Goal: Browse casually: Explore the website without a specific task or goal

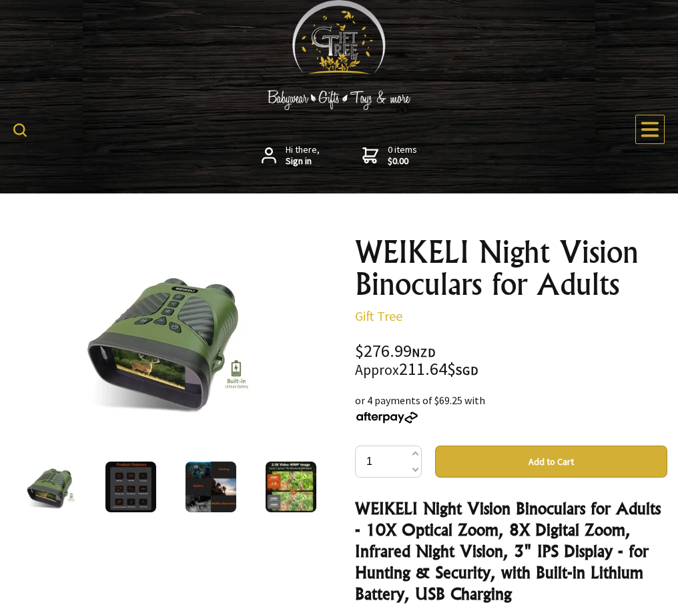
click at [204, 255] on img at bounding box center [167, 340] width 170 height 170
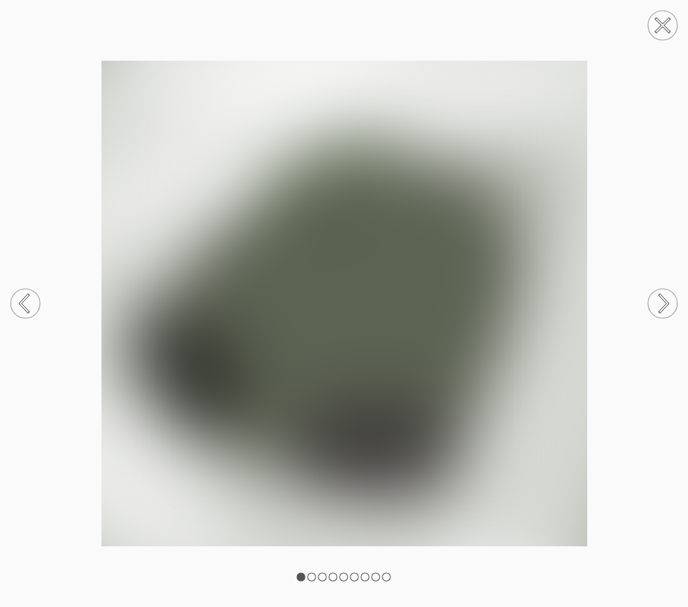
click at [667, 33] on circle at bounding box center [662, 25] width 29 height 29
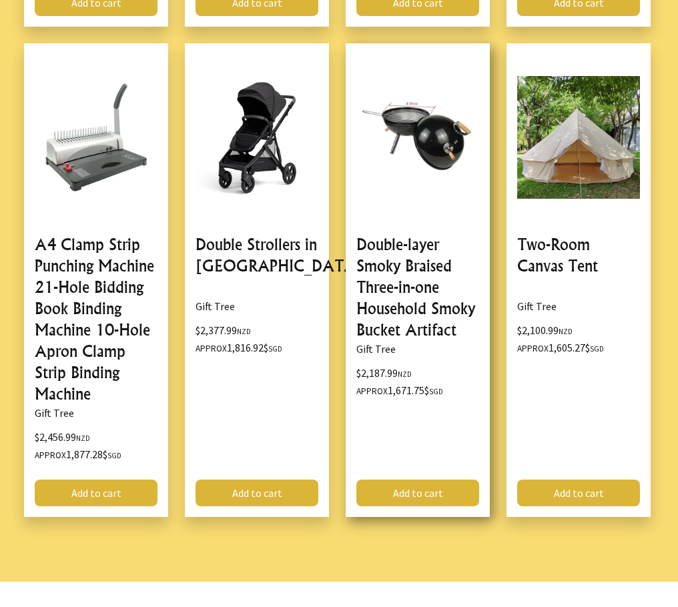
scroll to position [1919, 0]
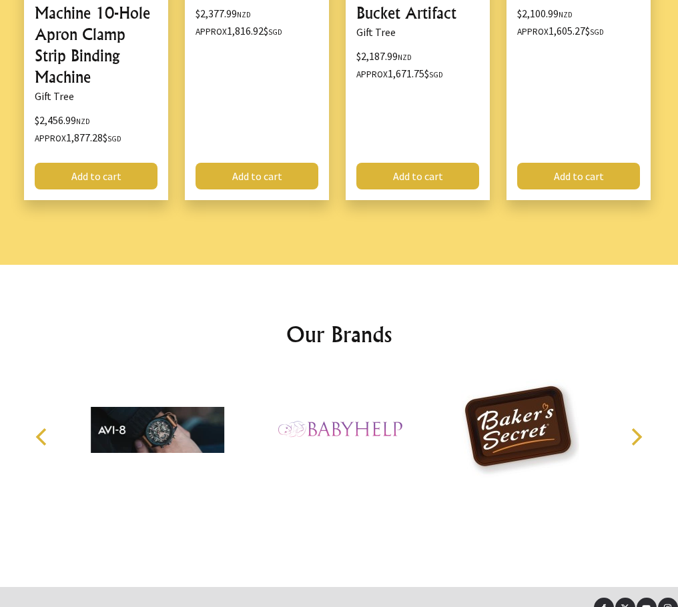
click at [642, 428] on icon "Next" at bounding box center [635, 436] width 17 height 17
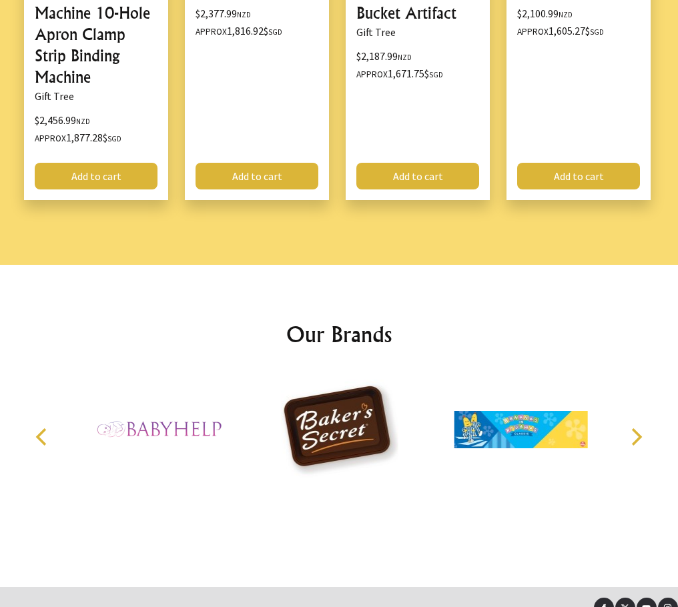
click at [642, 428] on icon "Next" at bounding box center [635, 436] width 17 height 17
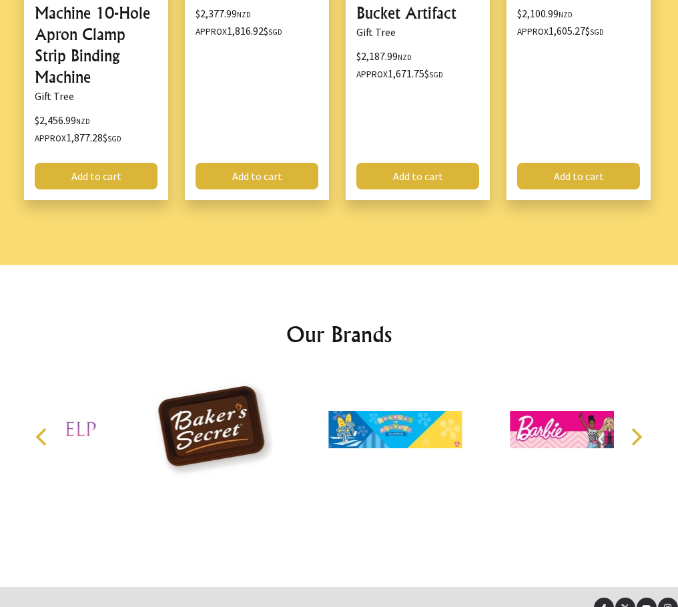
click at [642, 428] on icon "Next" at bounding box center [635, 436] width 17 height 17
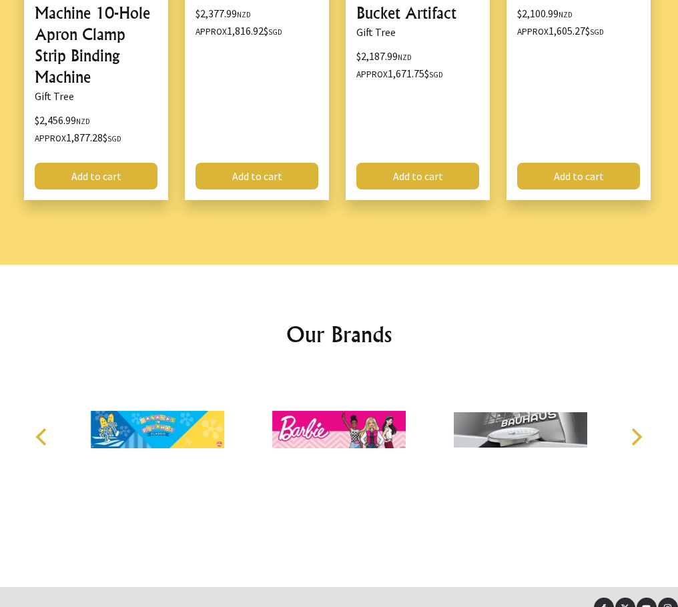
click at [36, 428] on icon "Previous" at bounding box center [42, 436] width 17 height 17
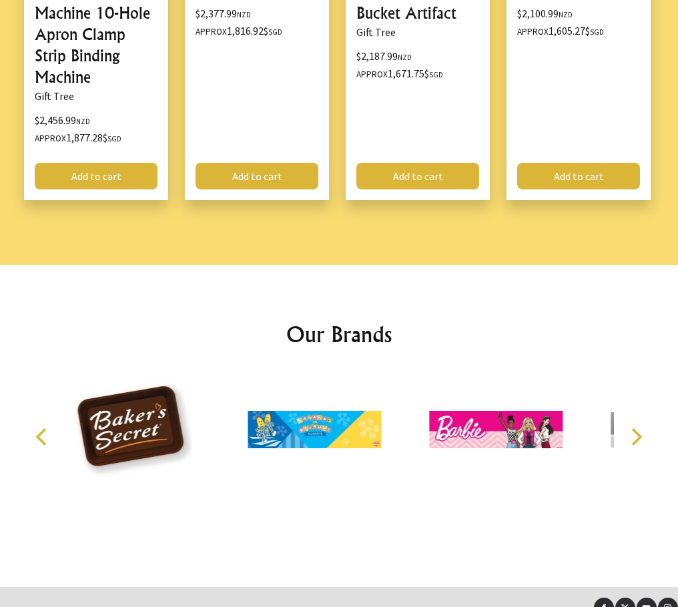
click at [36, 428] on icon "Previous" at bounding box center [42, 436] width 17 height 17
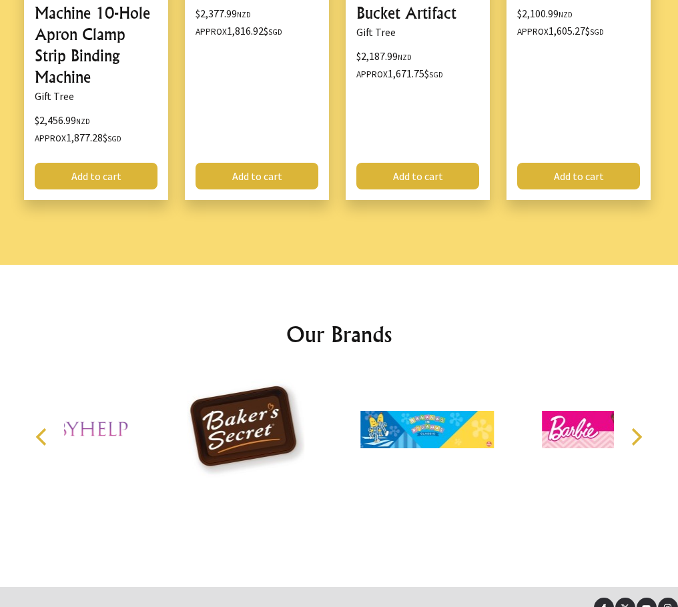
click at [36, 428] on icon "Previous" at bounding box center [42, 436] width 17 height 17
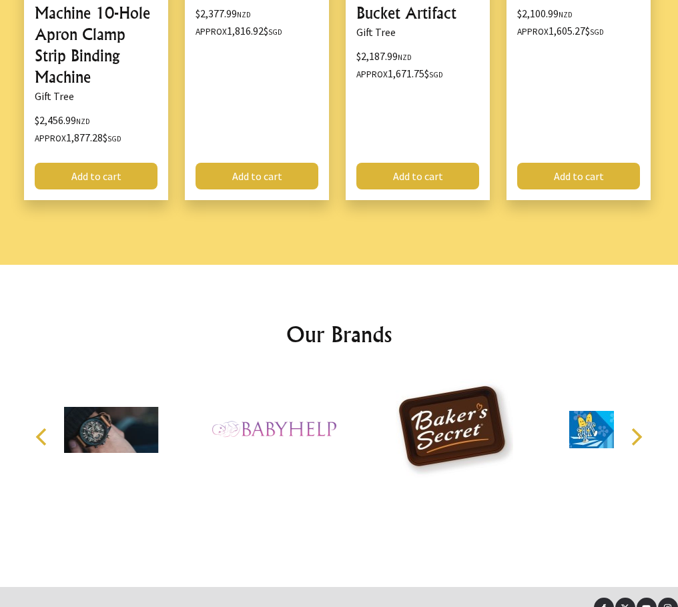
click at [36, 428] on icon "Previous" at bounding box center [42, 436] width 17 height 17
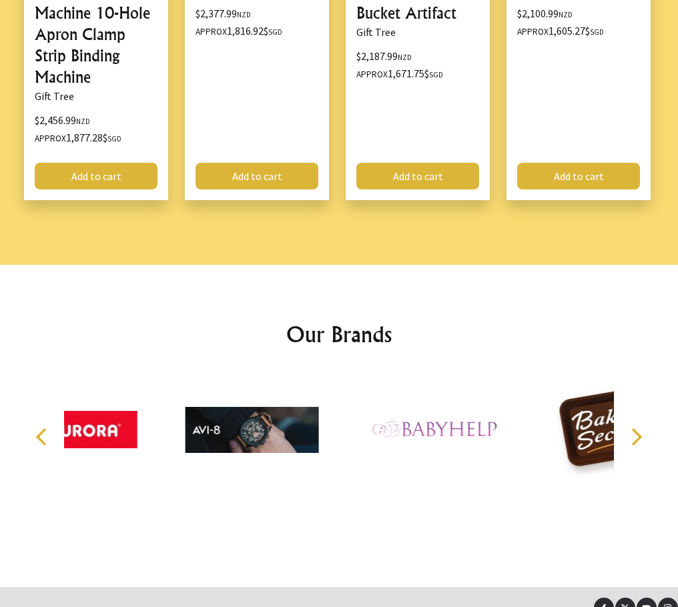
click at [36, 428] on icon "Previous" at bounding box center [42, 436] width 17 height 17
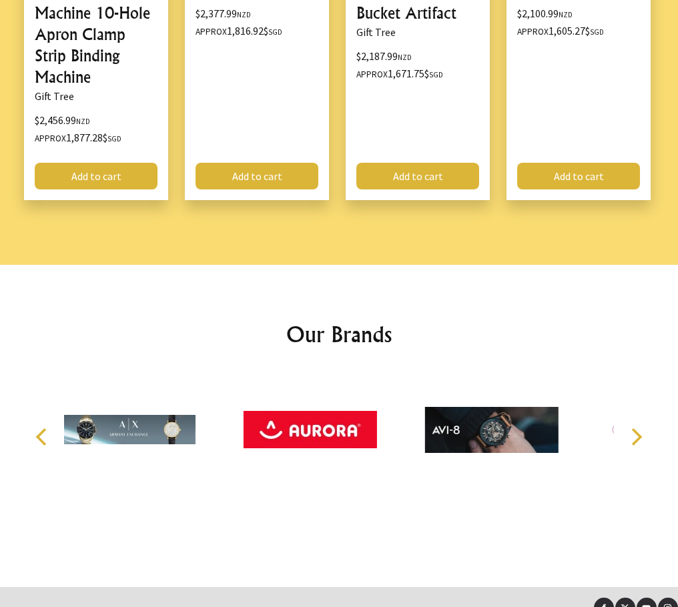
click at [36, 428] on icon "Previous" at bounding box center [42, 436] width 17 height 17
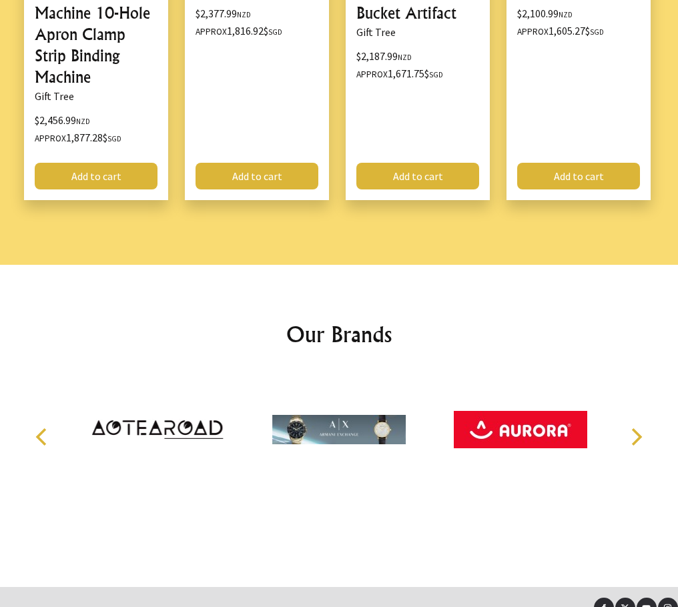
click at [36, 428] on icon "Previous" at bounding box center [42, 436] width 17 height 17
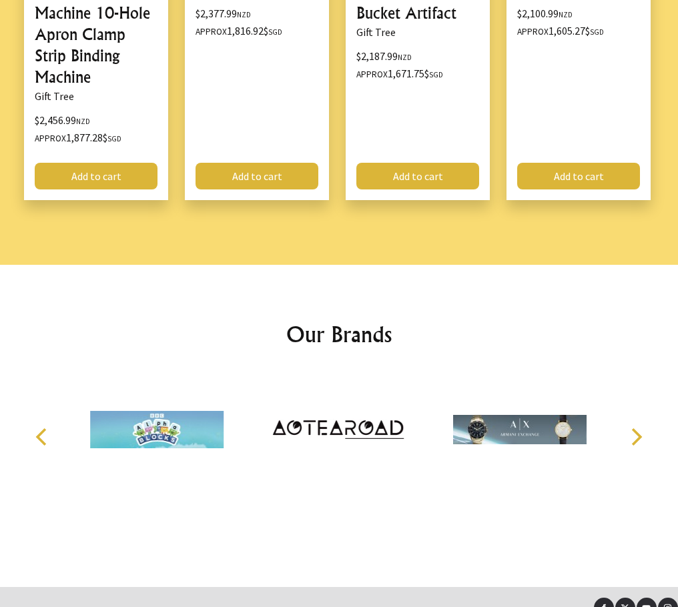
click at [36, 428] on icon "Previous" at bounding box center [42, 436] width 17 height 17
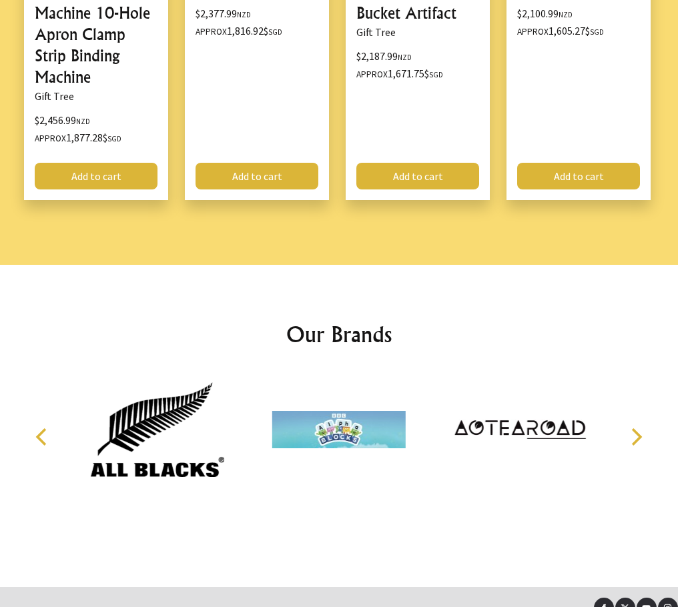
click at [36, 428] on icon "Previous" at bounding box center [42, 436] width 17 height 17
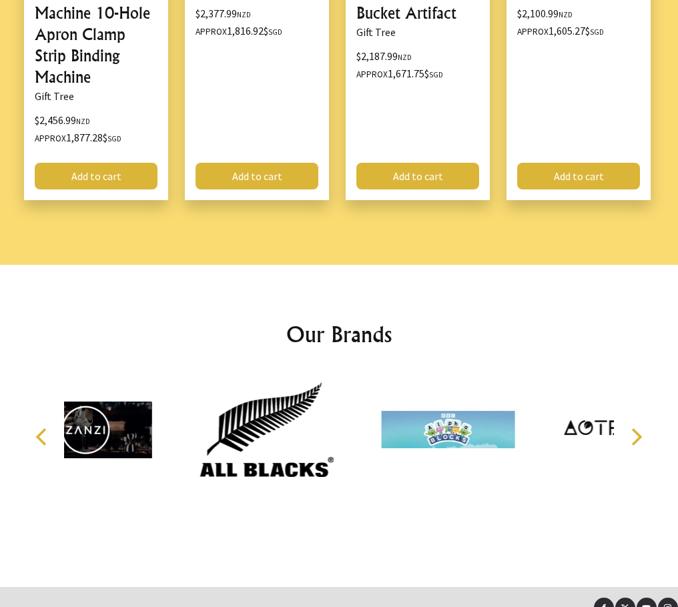
click at [36, 428] on icon "Previous" at bounding box center [42, 436] width 17 height 17
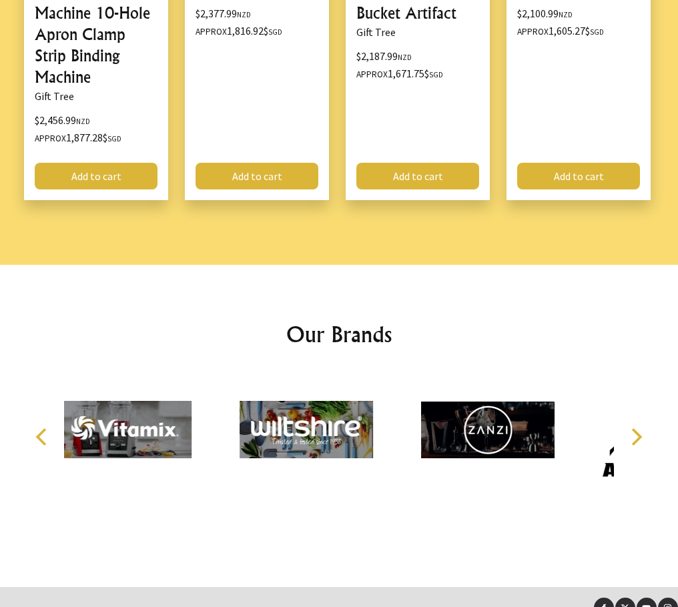
click at [36, 428] on icon "Previous" at bounding box center [42, 436] width 17 height 17
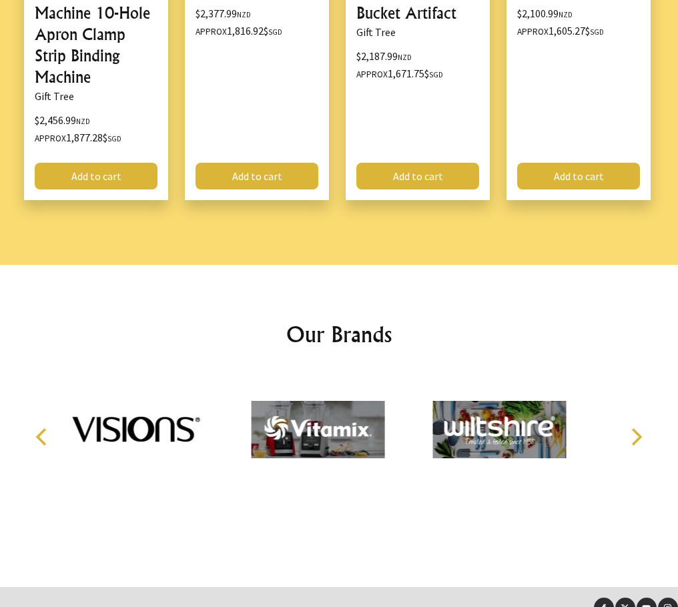
click at [36, 428] on icon "Previous" at bounding box center [42, 436] width 17 height 17
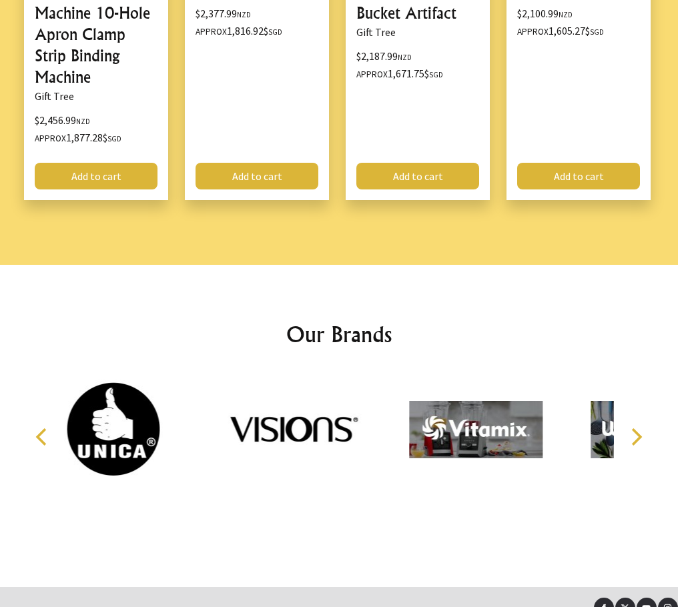
click at [36, 428] on icon "Previous" at bounding box center [42, 436] width 17 height 17
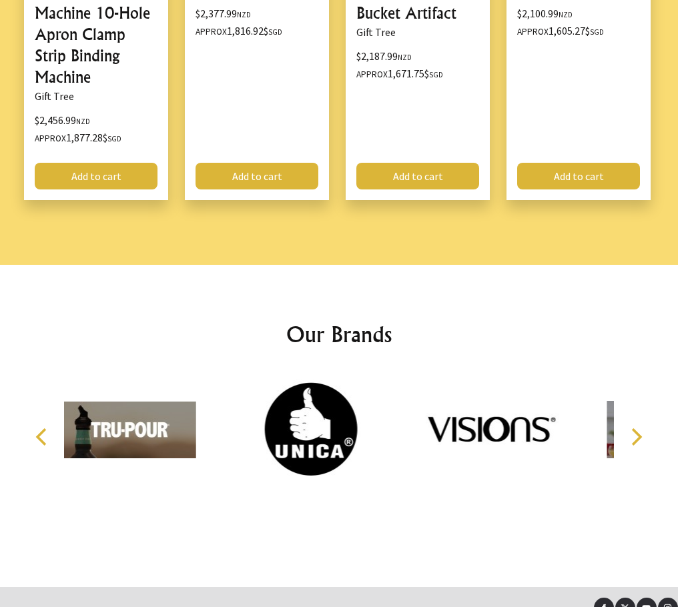
click at [36, 428] on icon "Previous" at bounding box center [42, 436] width 17 height 17
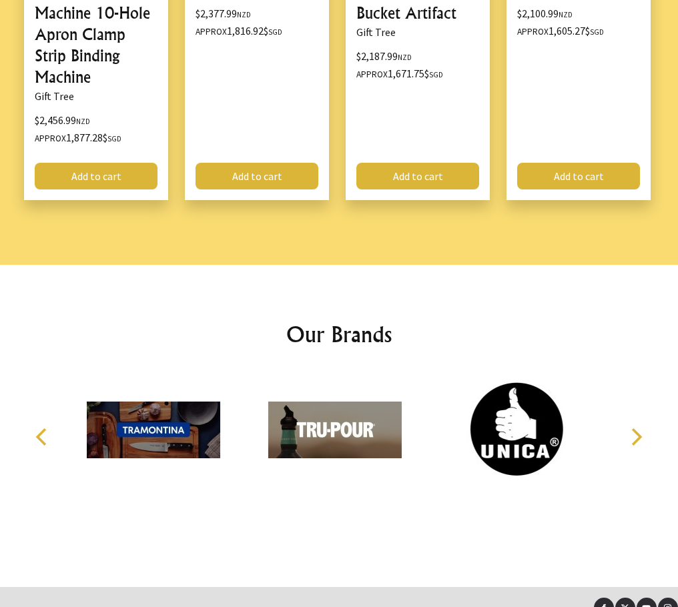
click at [36, 428] on icon "Previous" at bounding box center [42, 436] width 17 height 17
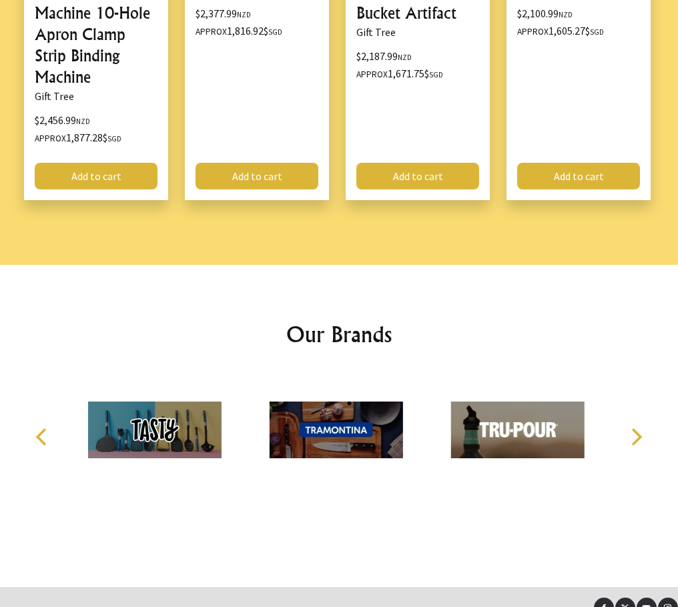
click at [36, 428] on icon "Previous" at bounding box center [42, 436] width 17 height 17
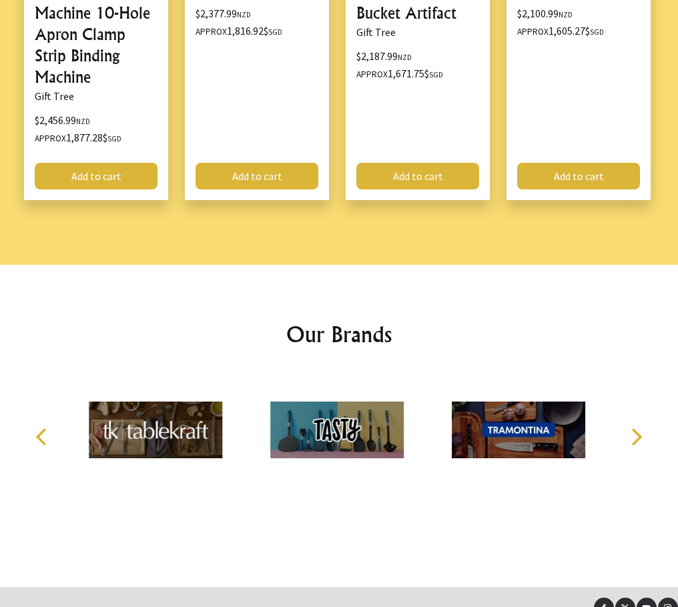
click at [36, 428] on icon "Previous" at bounding box center [42, 436] width 17 height 17
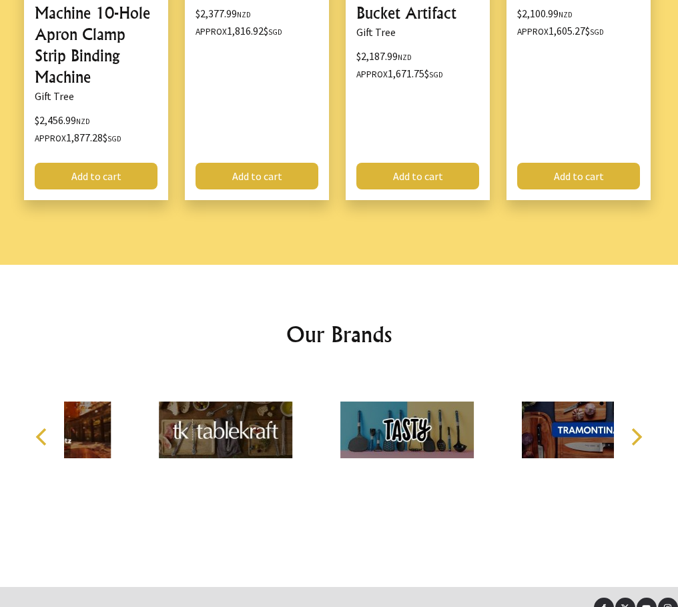
click at [36, 428] on icon "Previous" at bounding box center [42, 436] width 17 height 17
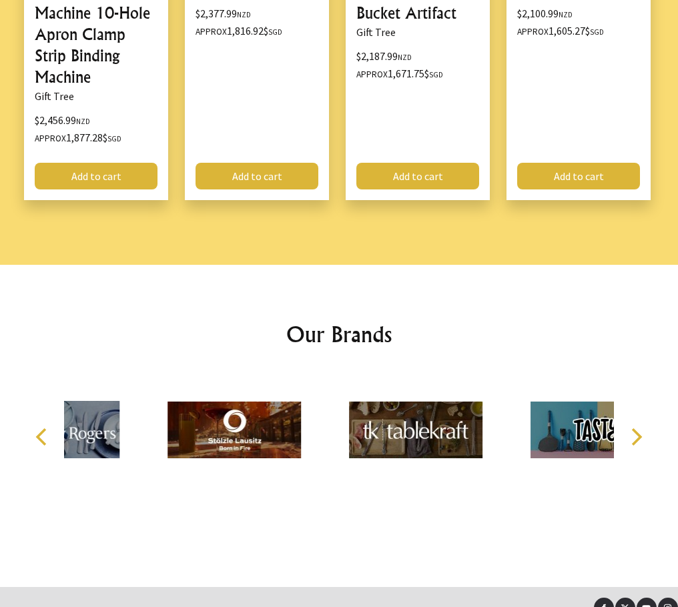
click at [36, 428] on icon "Previous" at bounding box center [42, 436] width 17 height 17
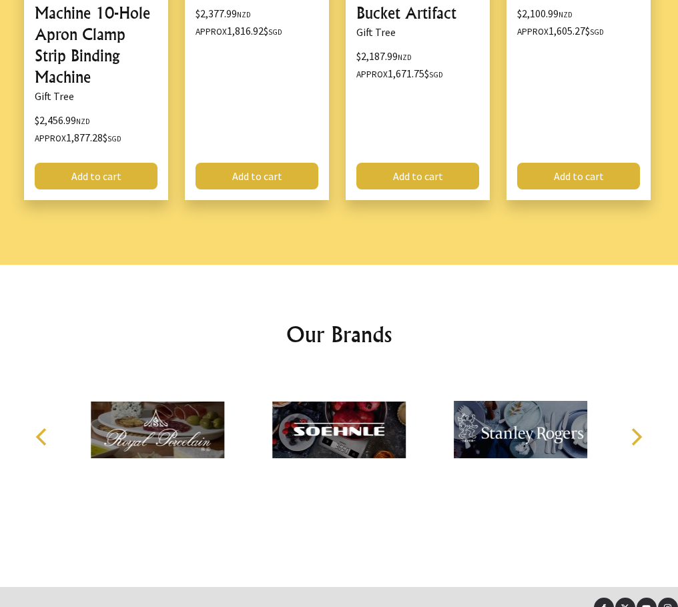
click at [632, 428] on icon "Next" at bounding box center [635, 436] width 17 height 17
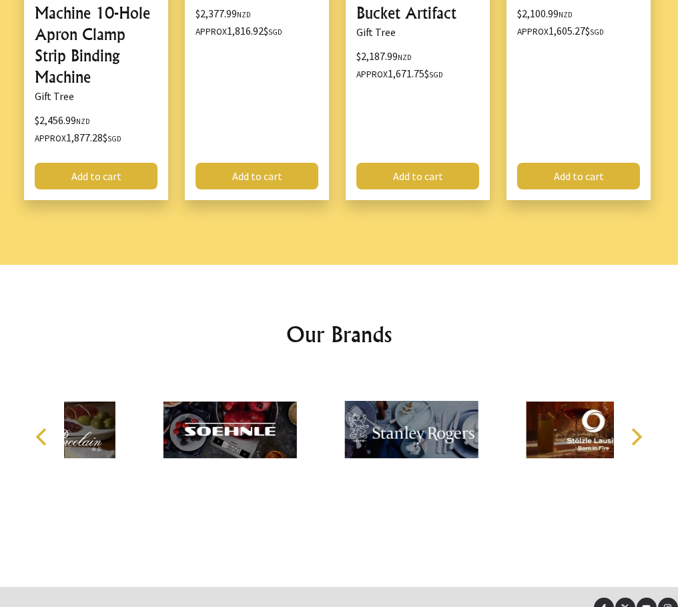
click at [632, 428] on icon "Next" at bounding box center [635, 436] width 17 height 17
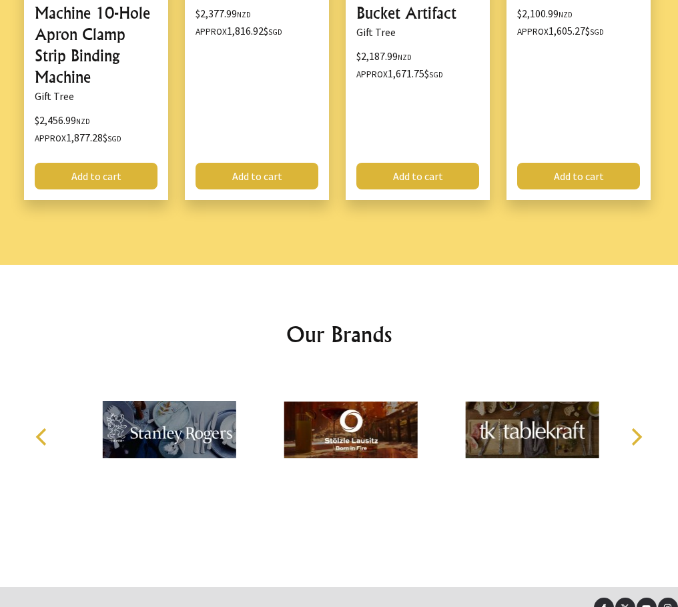
click at [633, 428] on icon "Next" at bounding box center [635, 436] width 17 height 17
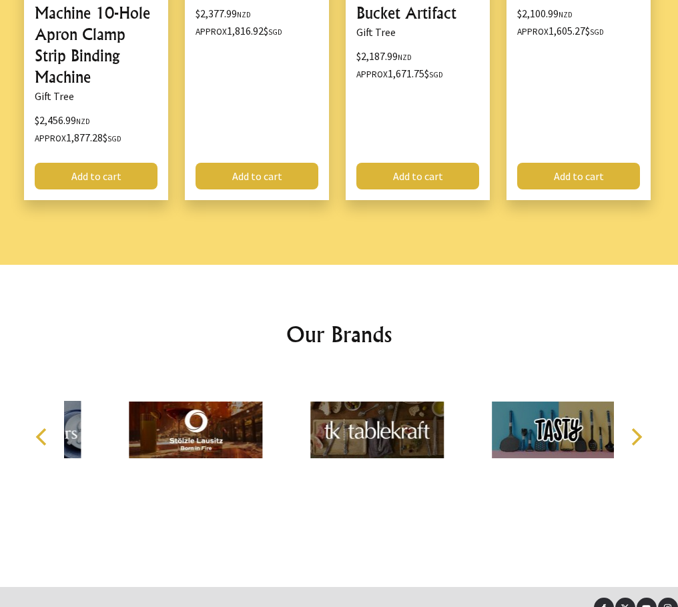
click at [633, 428] on icon "Next" at bounding box center [635, 436] width 17 height 17
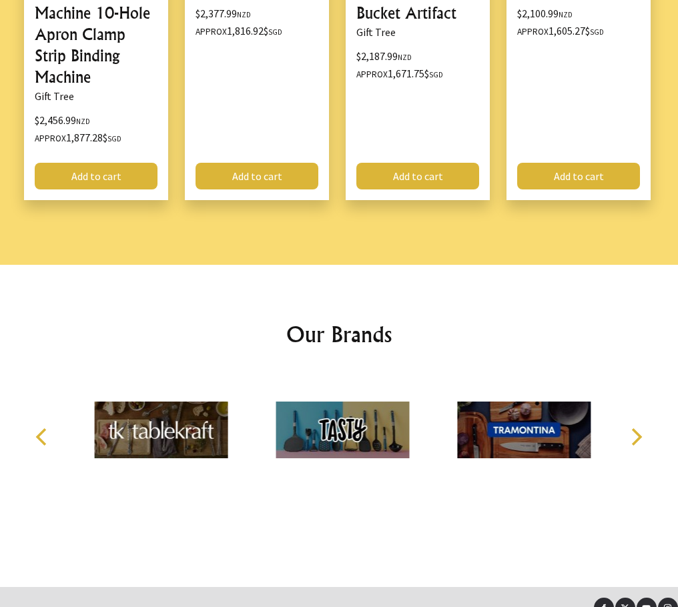
click at [633, 428] on icon "Next" at bounding box center [635, 436] width 17 height 17
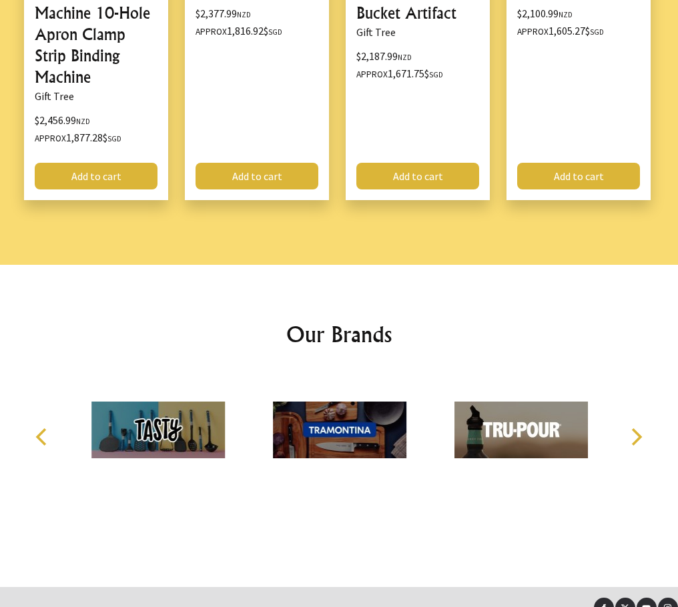
click at [633, 428] on icon "Next" at bounding box center [635, 436] width 17 height 17
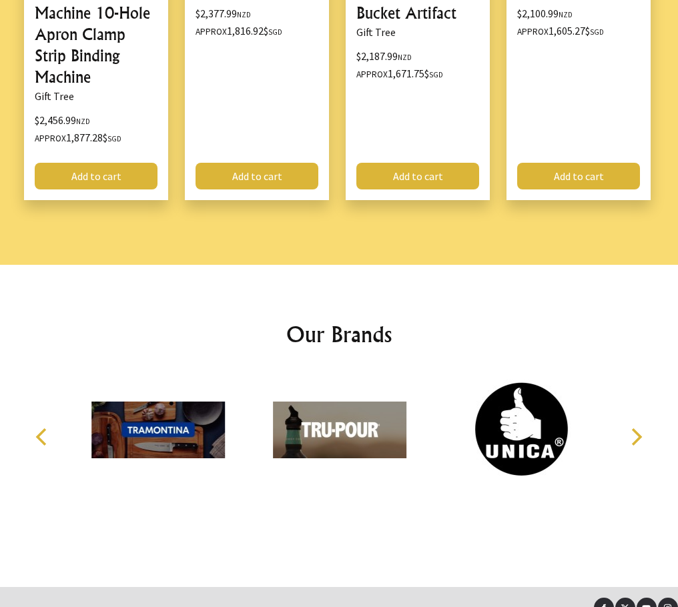
click at [633, 428] on icon "Next" at bounding box center [635, 436] width 17 height 17
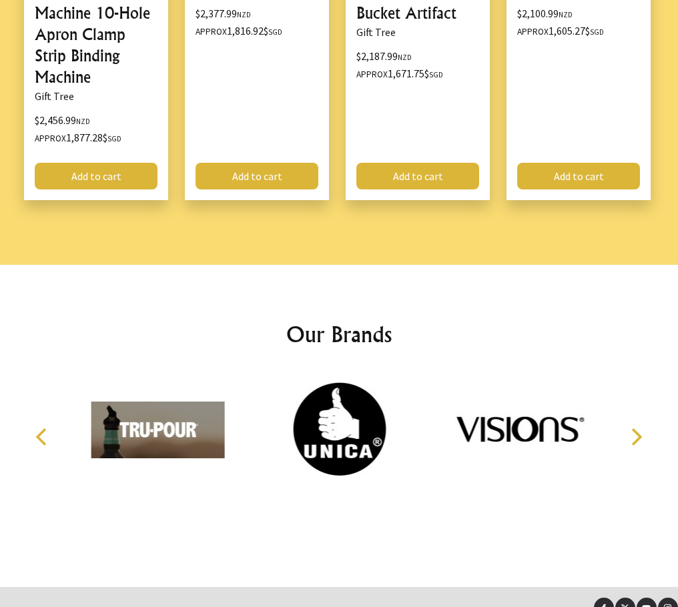
click at [633, 428] on icon "Next" at bounding box center [635, 436] width 17 height 17
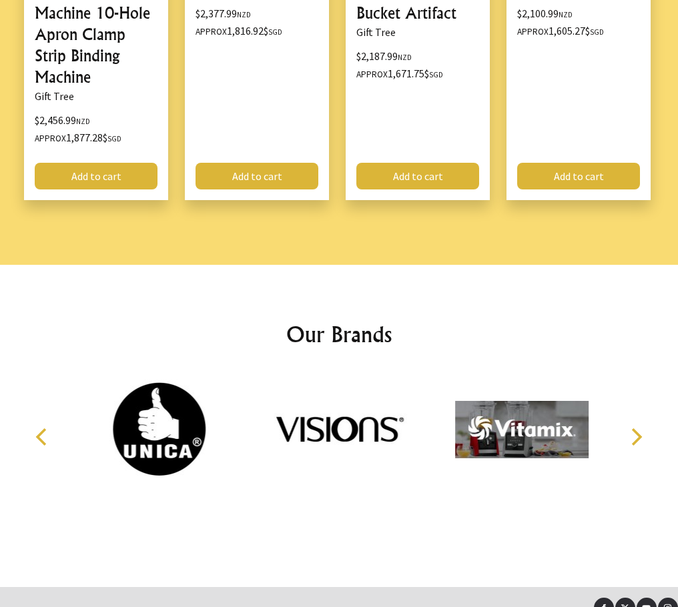
click at [633, 428] on icon "Next" at bounding box center [635, 436] width 17 height 17
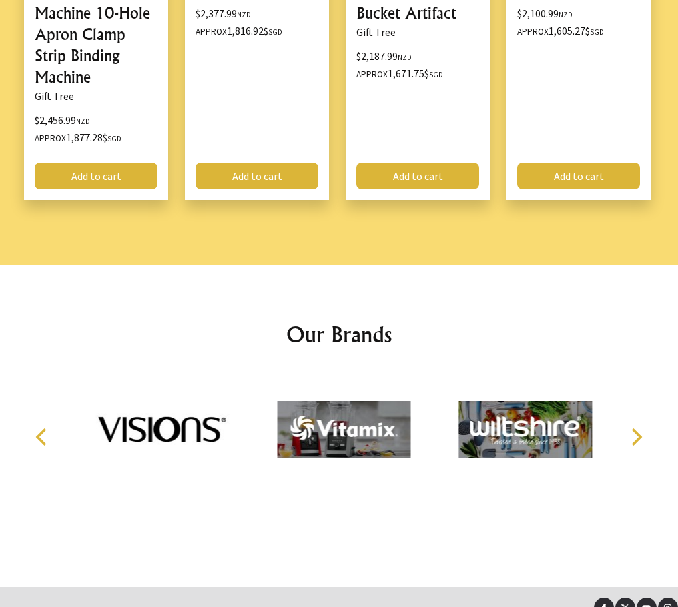
click at [633, 428] on icon "Next" at bounding box center [635, 436] width 17 height 17
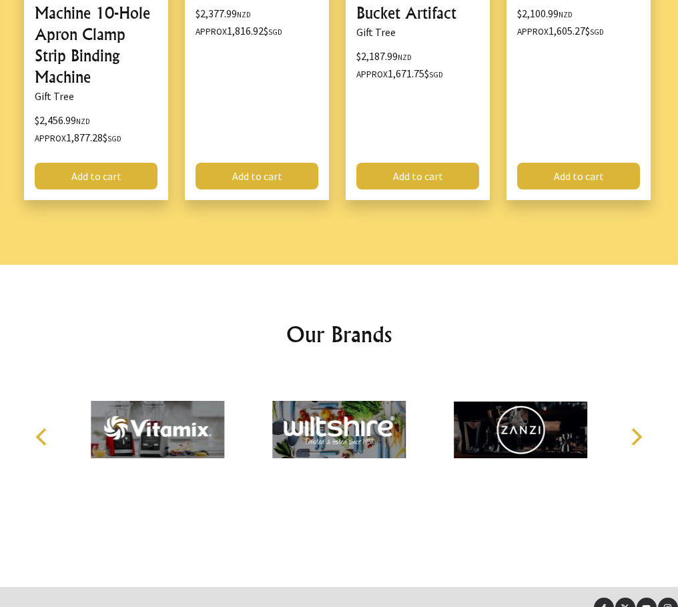
click at [633, 428] on icon "Next" at bounding box center [635, 436] width 17 height 17
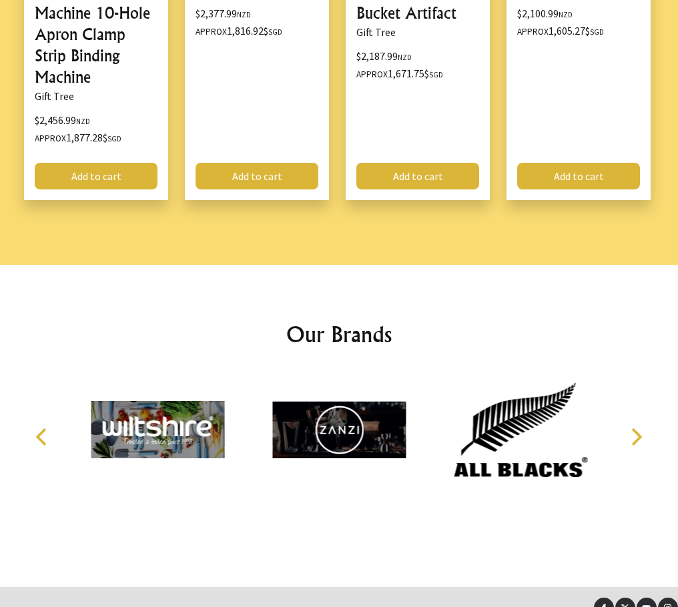
click at [633, 428] on icon "Next" at bounding box center [635, 436] width 17 height 17
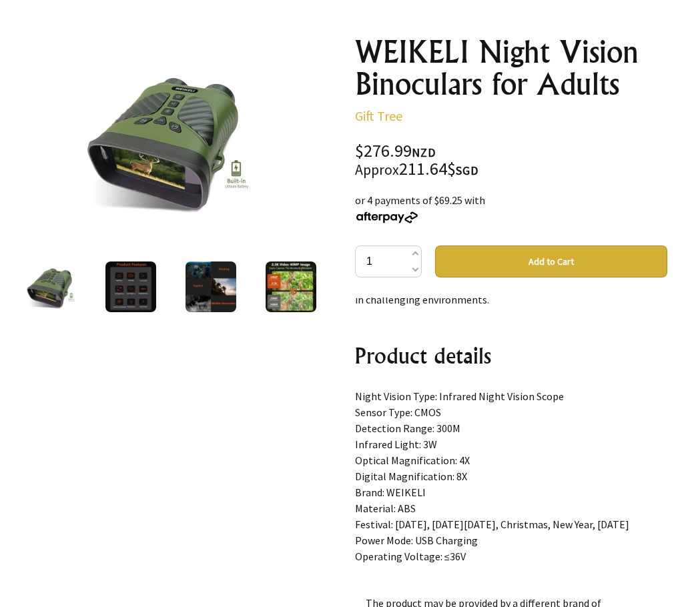
scroll to position [2195, 0]
